Goal: Transaction & Acquisition: Purchase product/service

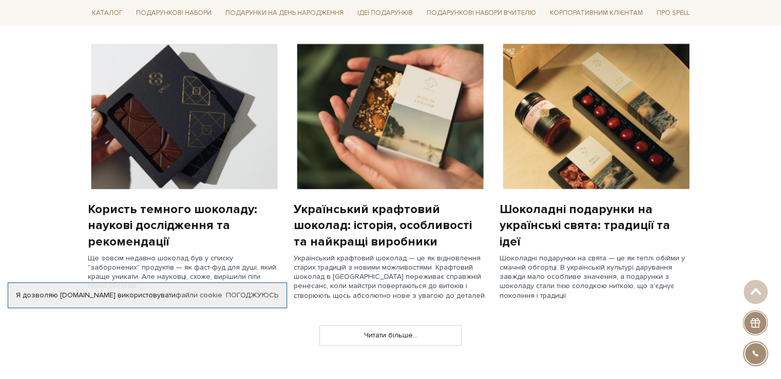
scroll to position [822, 0]
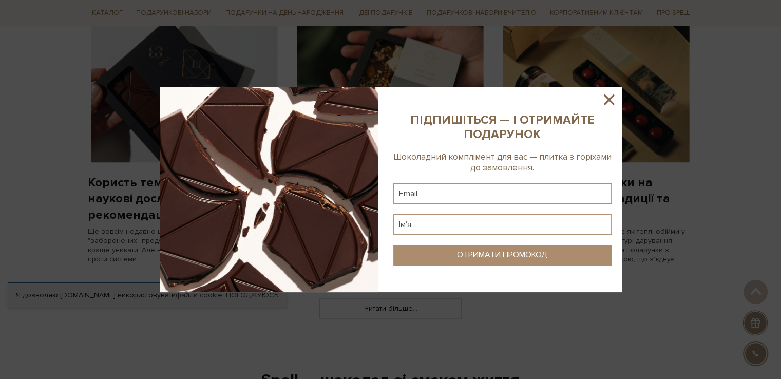
click at [612, 94] on icon at bounding box center [609, 99] width 17 height 17
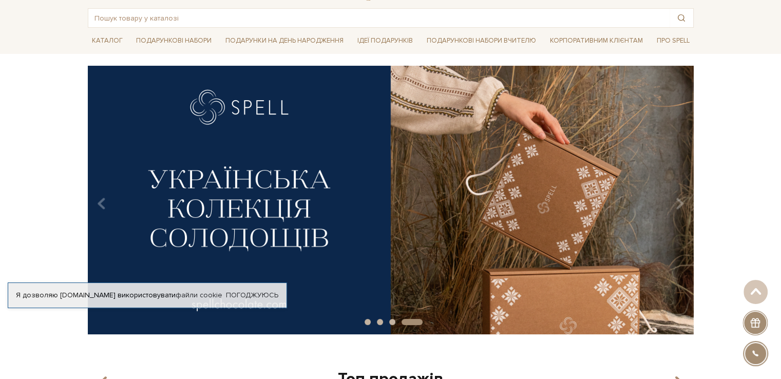
scroll to position [0, 0]
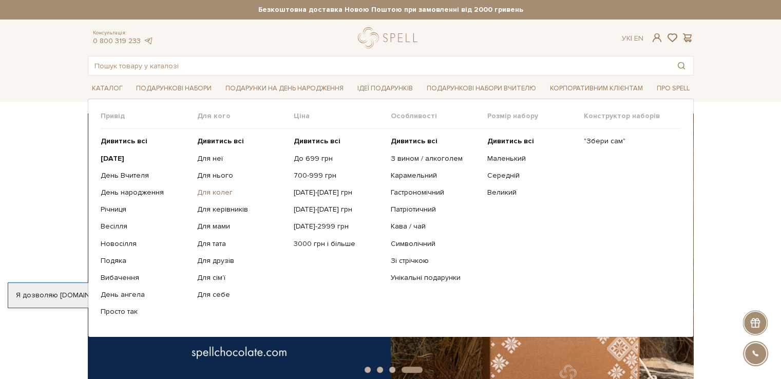
click at [226, 190] on link "Для колег" at bounding box center [241, 192] width 89 height 9
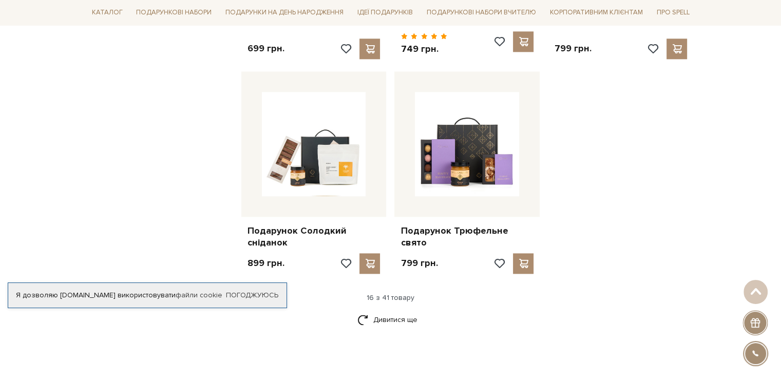
scroll to position [1438, 0]
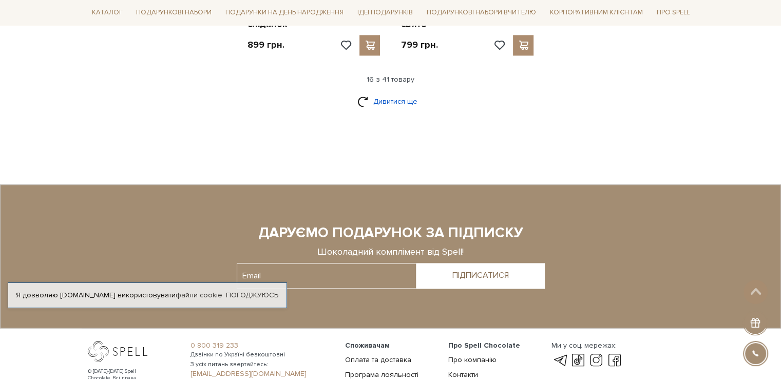
click at [393, 92] on link "Дивитися ще" at bounding box center [391, 101] width 67 height 18
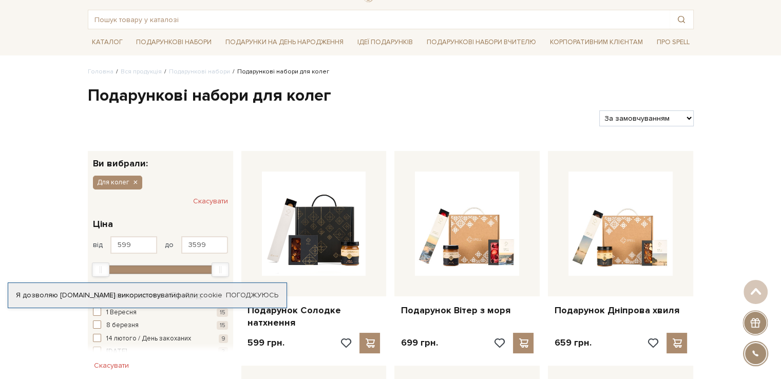
scroll to position [0, 0]
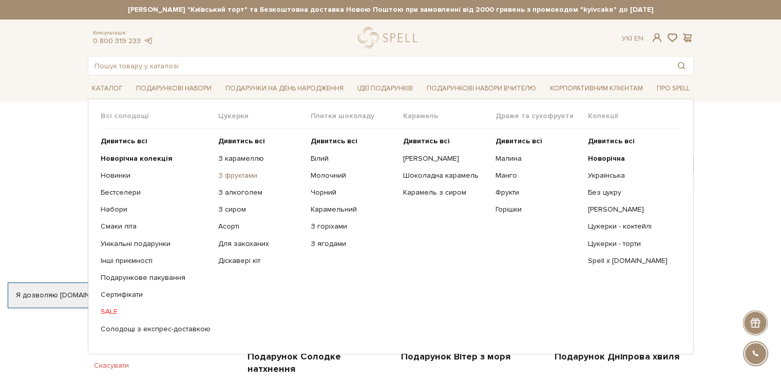
click at [241, 175] on link "З фруктами" at bounding box center [260, 175] width 85 height 9
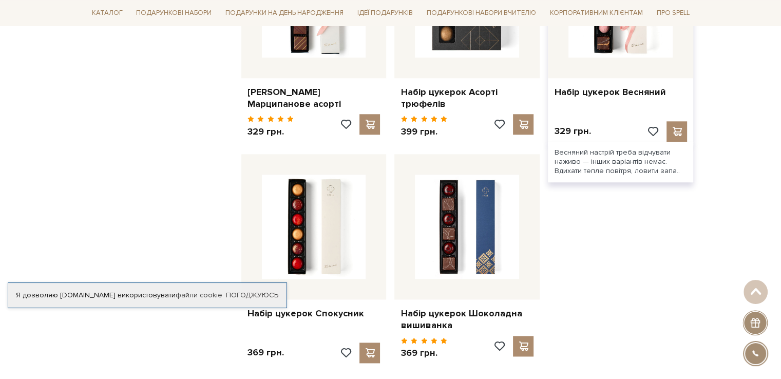
scroll to position [1284, 0]
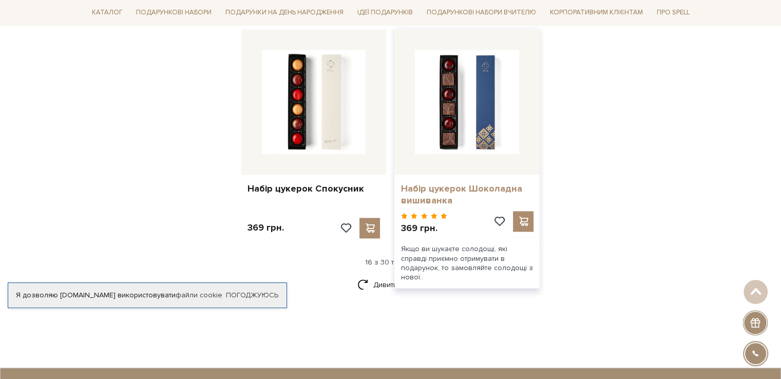
click at [464, 183] on link "Набір цукерок Шоколадна вишиванка" at bounding box center [467, 195] width 133 height 24
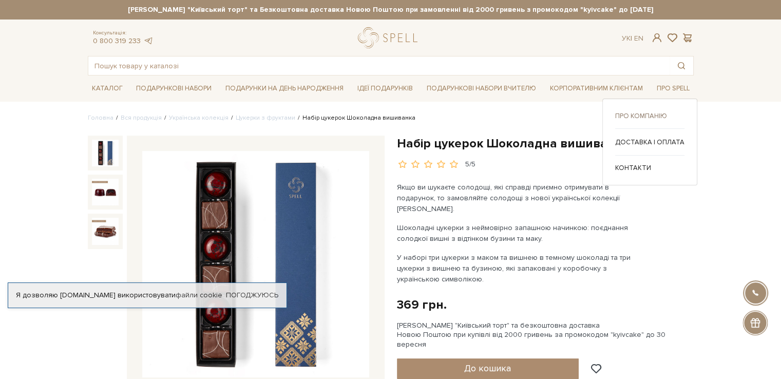
click at [663, 116] on link "Про компанію" at bounding box center [649, 115] width 69 height 9
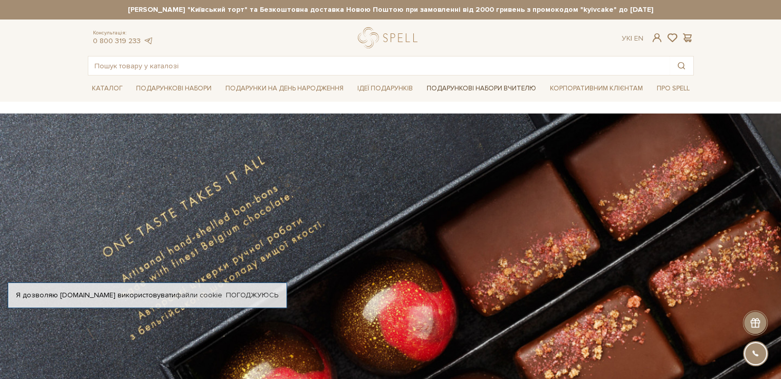
click at [498, 87] on link "Подарункові набори Вчителю" at bounding box center [482, 88] width 118 height 17
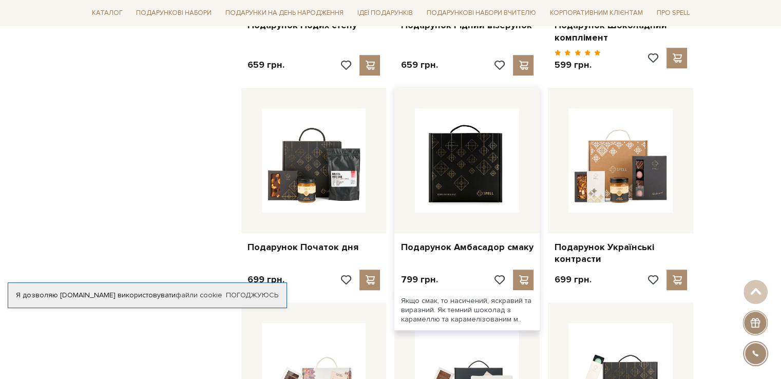
scroll to position [771, 0]
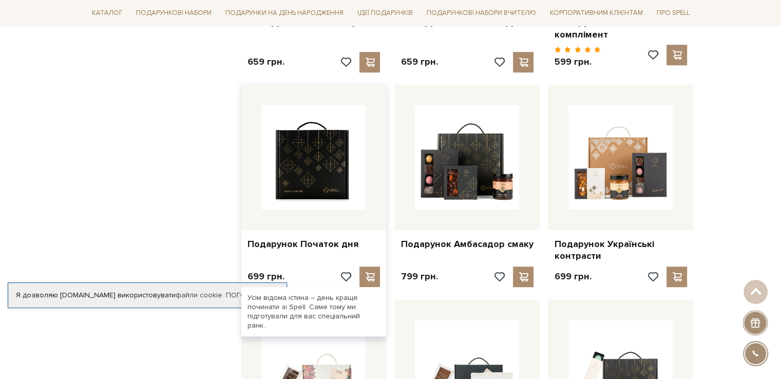
click at [322, 182] on img at bounding box center [314, 157] width 104 height 104
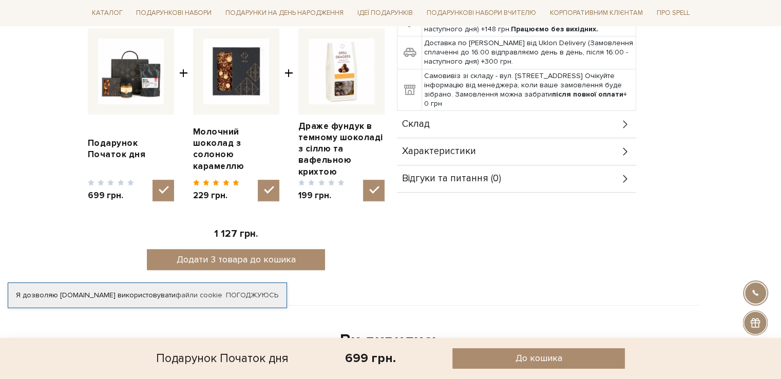
scroll to position [411, 0]
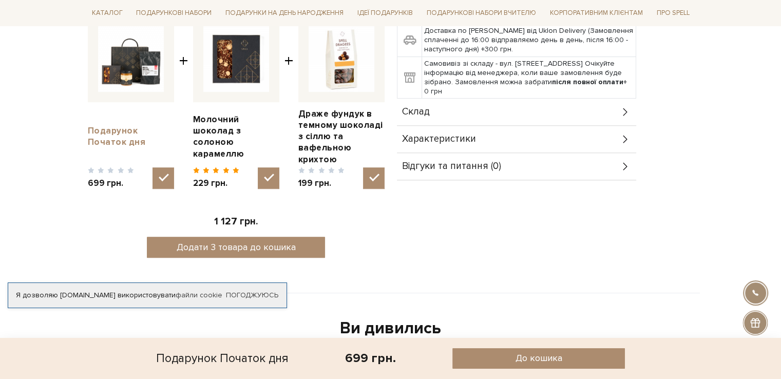
click at [109, 132] on link "Подарунок Початок дня" at bounding box center [131, 136] width 86 height 23
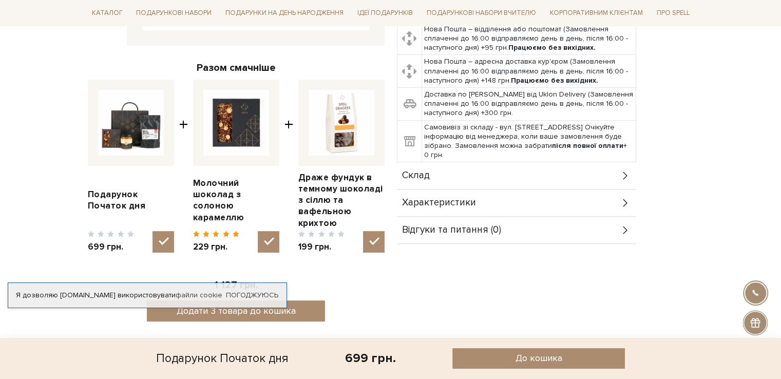
scroll to position [360, 0]
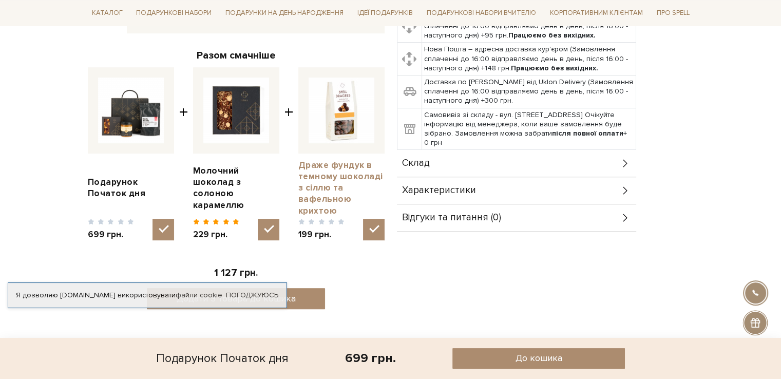
click at [327, 173] on link "Драже фундук в темному шоколаді з сіллю та вафельною крихтою" at bounding box center [341, 188] width 86 height 57
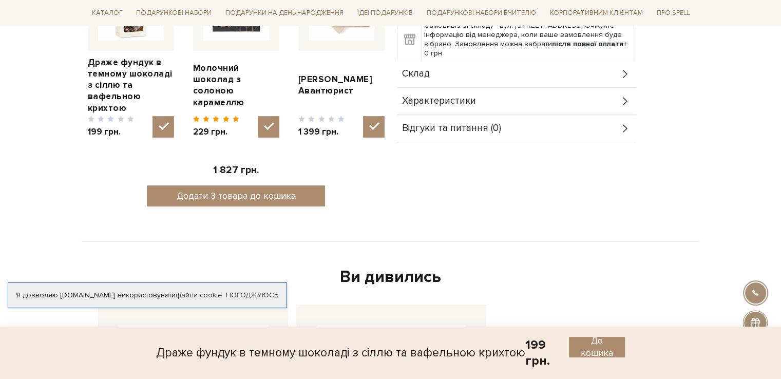
scroll to position [360, 0]
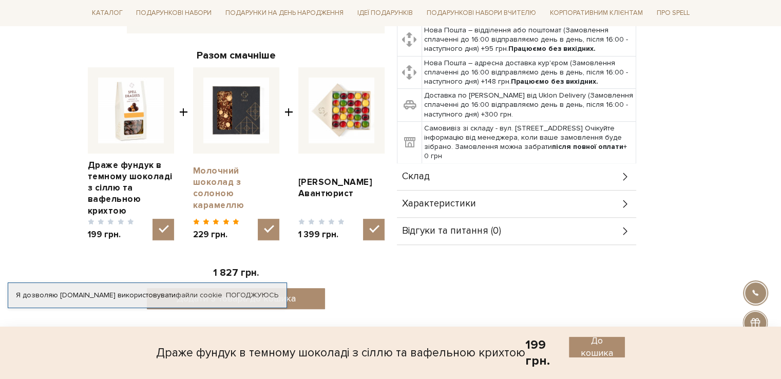
click at [224, 178] on link "Молочний шоколад з солоною карамеллю" at bounding box center [236, 187] width 86 height 45
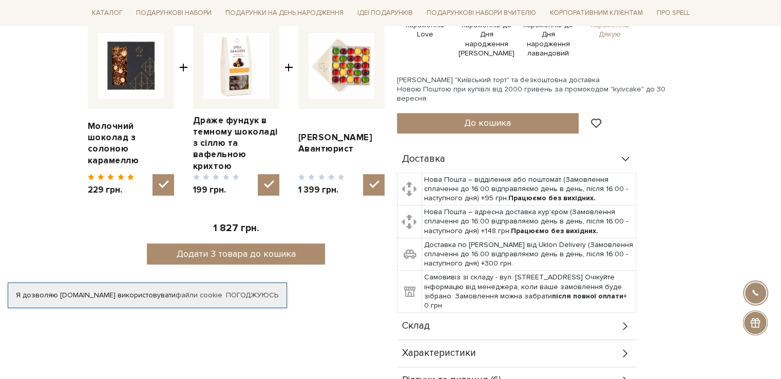
scroll to position [411, 0]
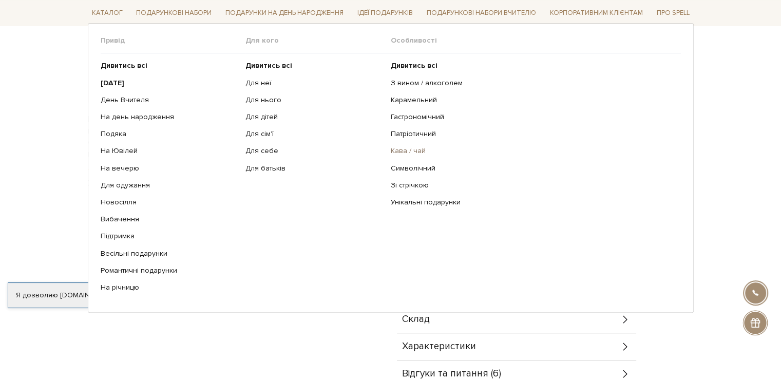
click at [403, 152] on link "Кава / чай" at bounding box center [532, 150] width 283 height 9
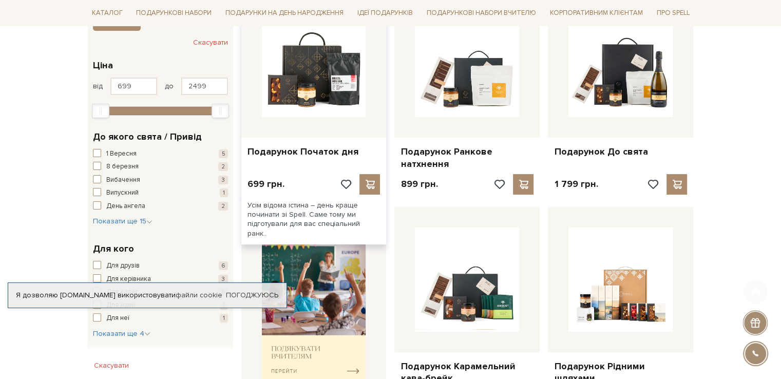
scroll to position [205, 0]
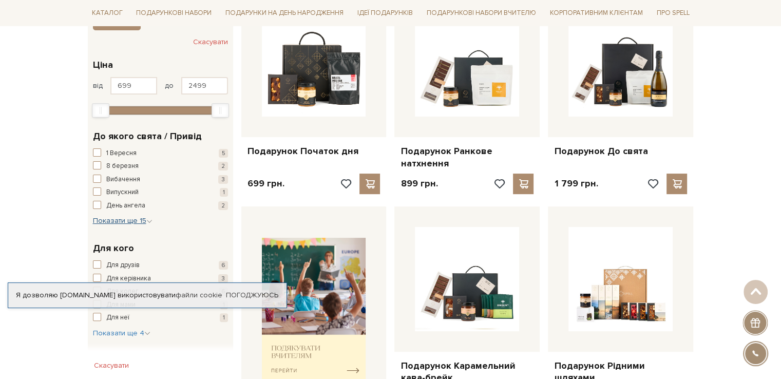
click at [146, 219] on icon "button" at bounding box center [149, 221] width 6 height 6
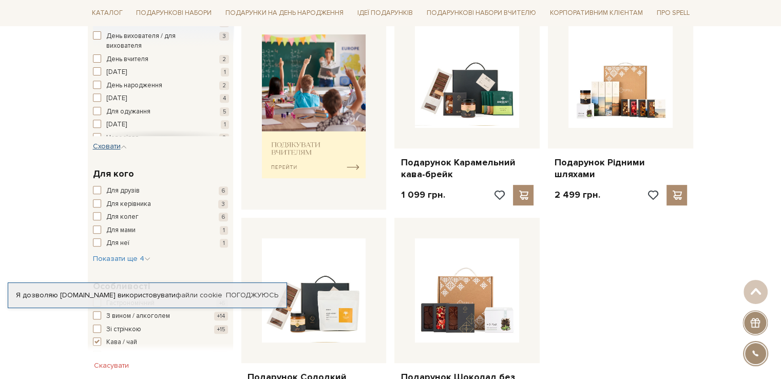
scroll to position [411, 0]
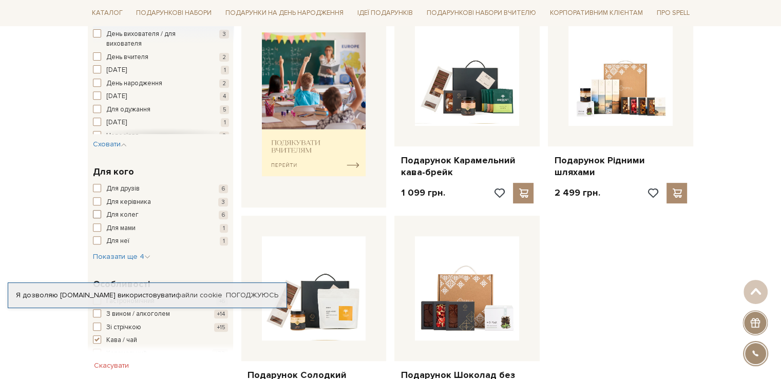
click at [98, 212] on span "button" at bounding box center [97, 214] width 8 height 8
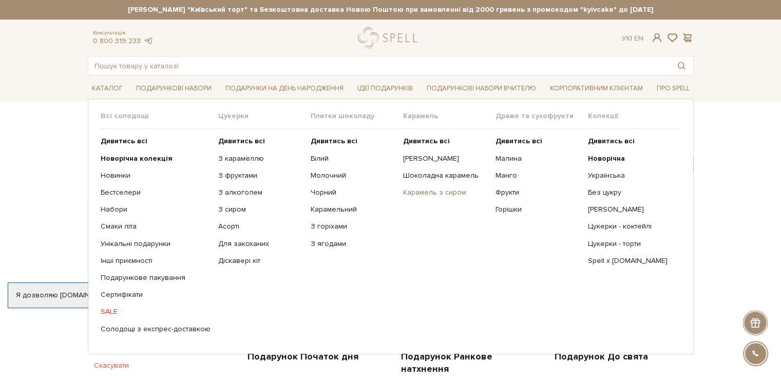
click at [420, 192] on link "Карамель з сиром" at bounding box center [445, 192] width 85 height 9
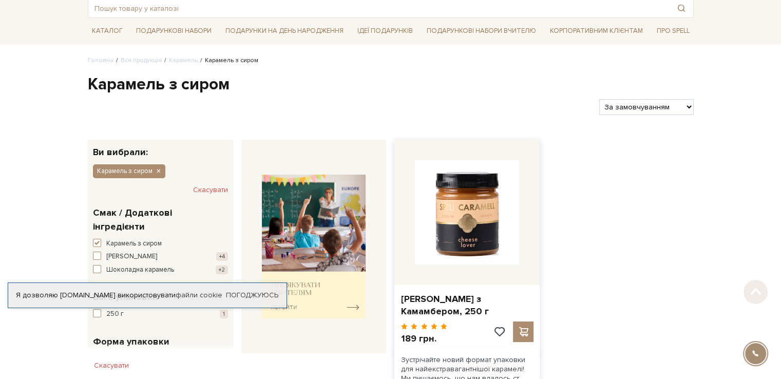
scroll to position [103, 0]
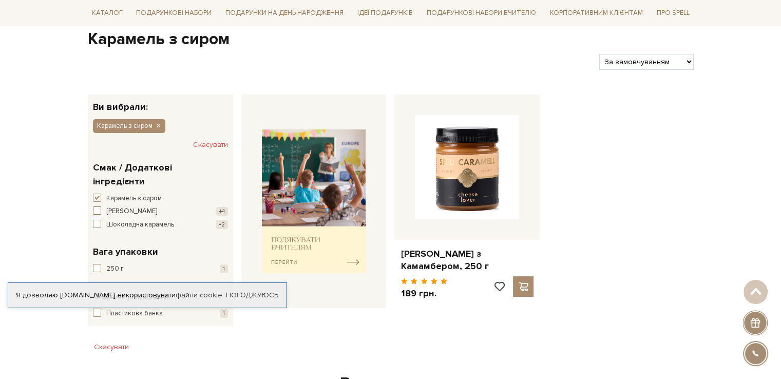
click at [95, 207] on span "button" at bounding box center [97, 211] width 8 height 8
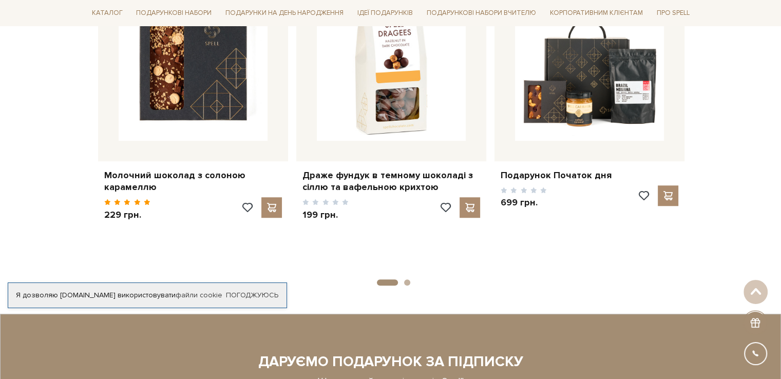
scroll to position [719, 0]
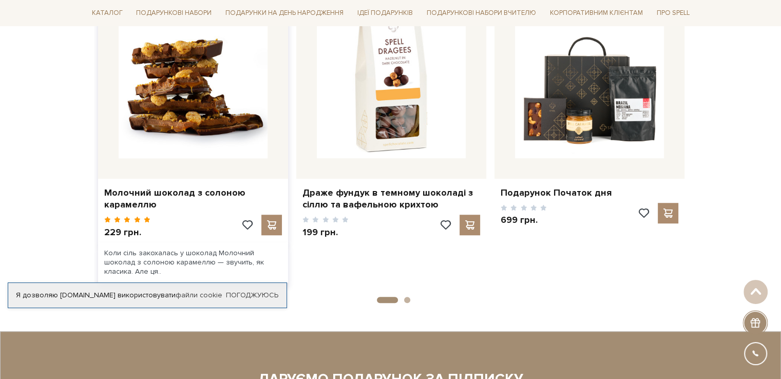
click at [185, 99] on img at bounding box center [193, 83] width 149 height 149
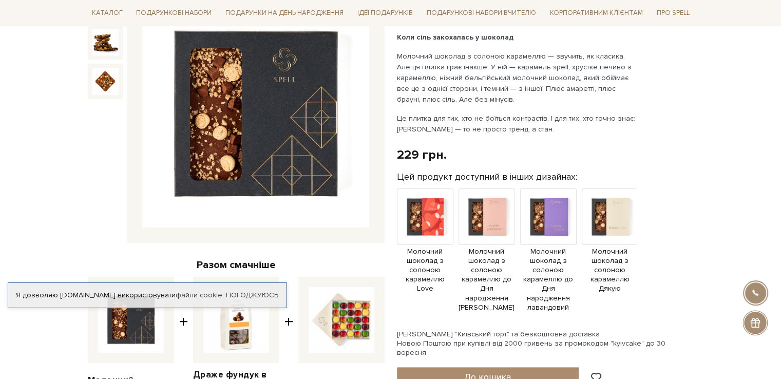
scroll to position [154, 0]
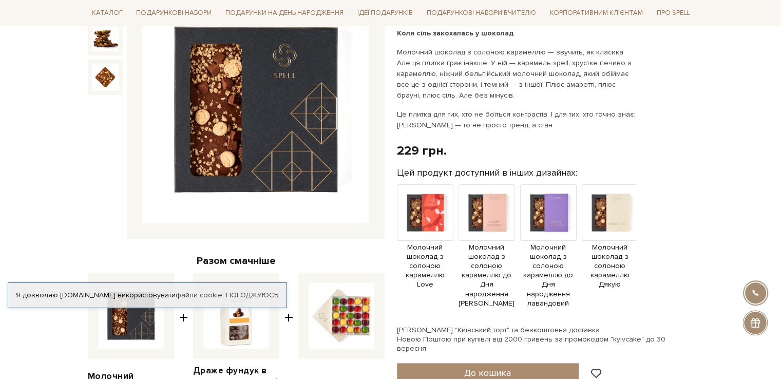
click at [349, 317] on img at bounding box center [342, 316] width 66 height 66
checkbox input "false"
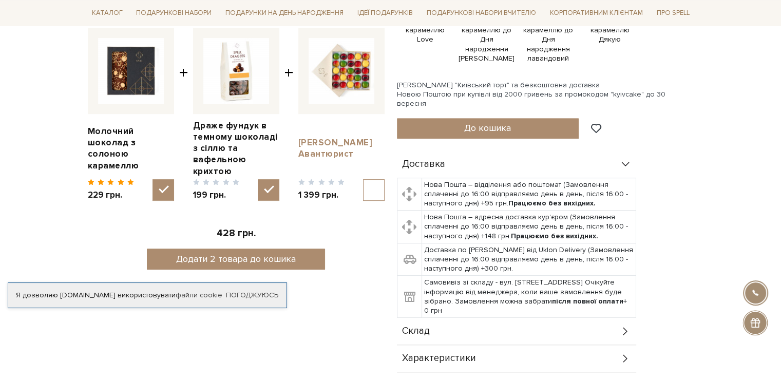
click at [325, 146] on link "Сет цукерок Авантюрист" at bounding box center [341, 148] width 86 height 23
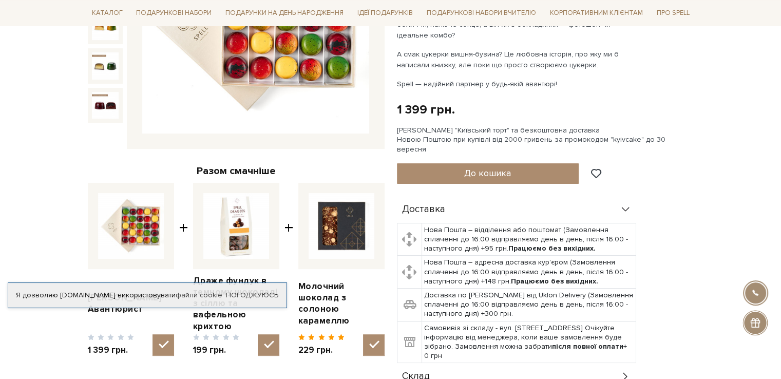
scroll to position [103, 0]
